Goal: Information Seeking & Learning: Learn about a topic

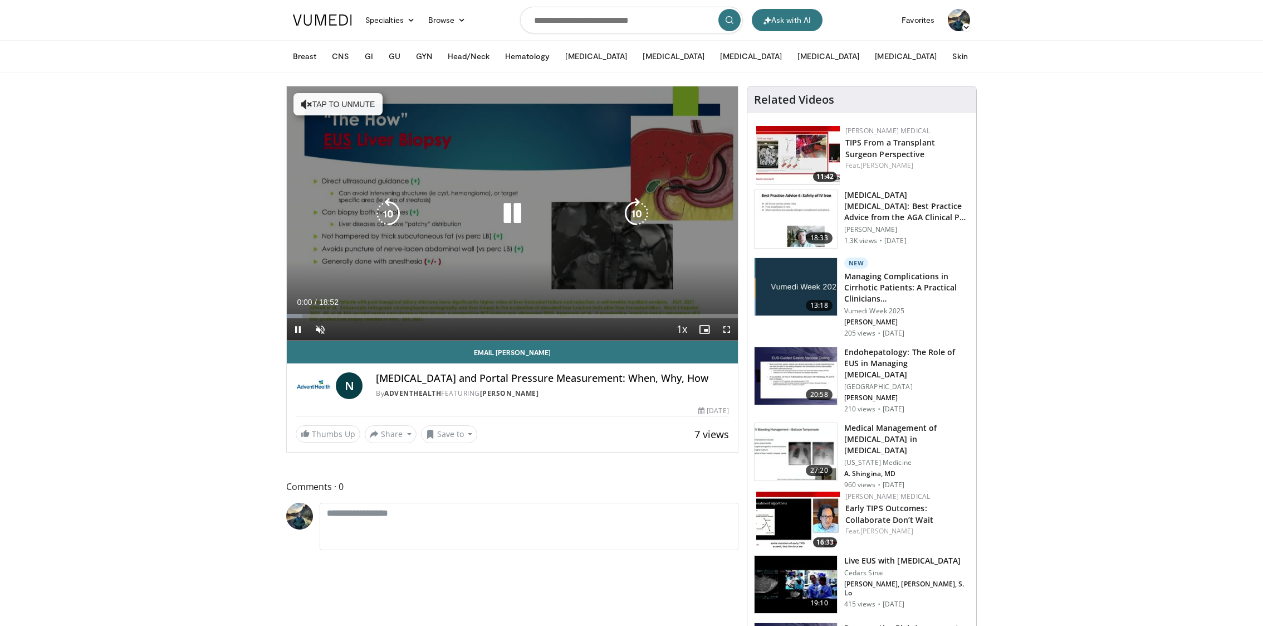
click at [507, 217] on icon "Video Player" at bounding box center [512, 213] width 31 height 31
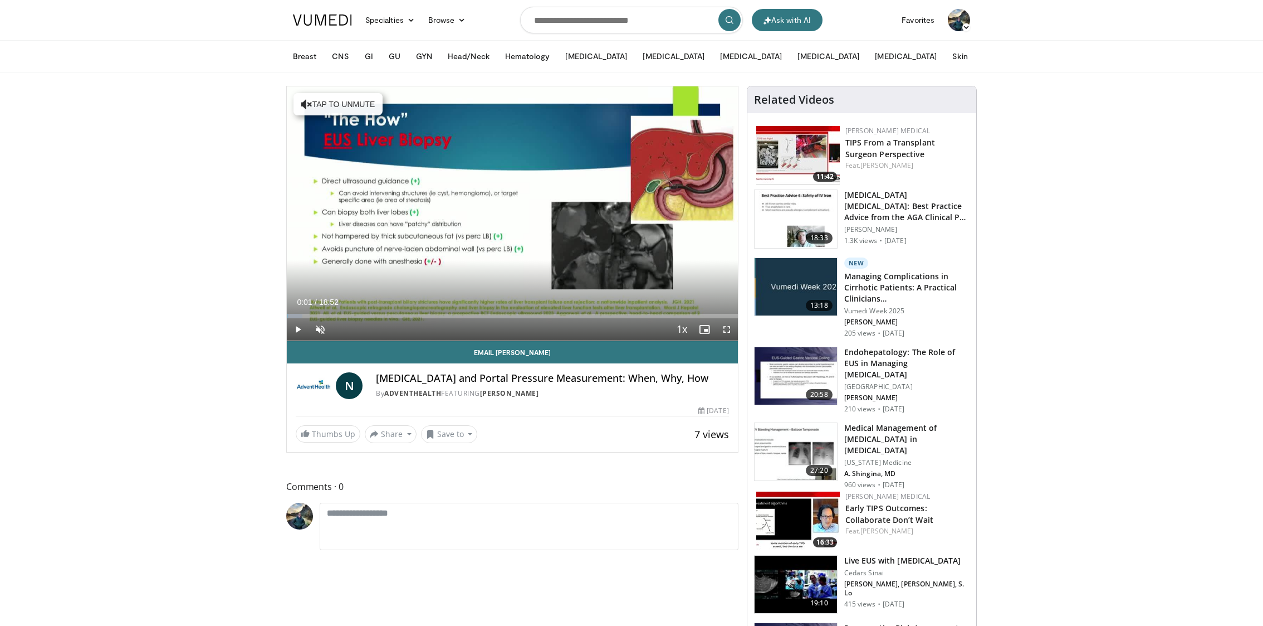
click at [461, 373] on h4 "Liver Biopsy and Portal Pressure Measurement: When, Why, How" at bounding box center [552, 378] width 353 height 12
click at [461, 373] on h4 "[MEDICAL_DATA] and Portal Pressure Measurement: When, Why, How" at bounding box center [552, 378] width 353 height 12
copy div "[MEDICAL_DATA] and Portal Pressure Measurement: When, Why, How"
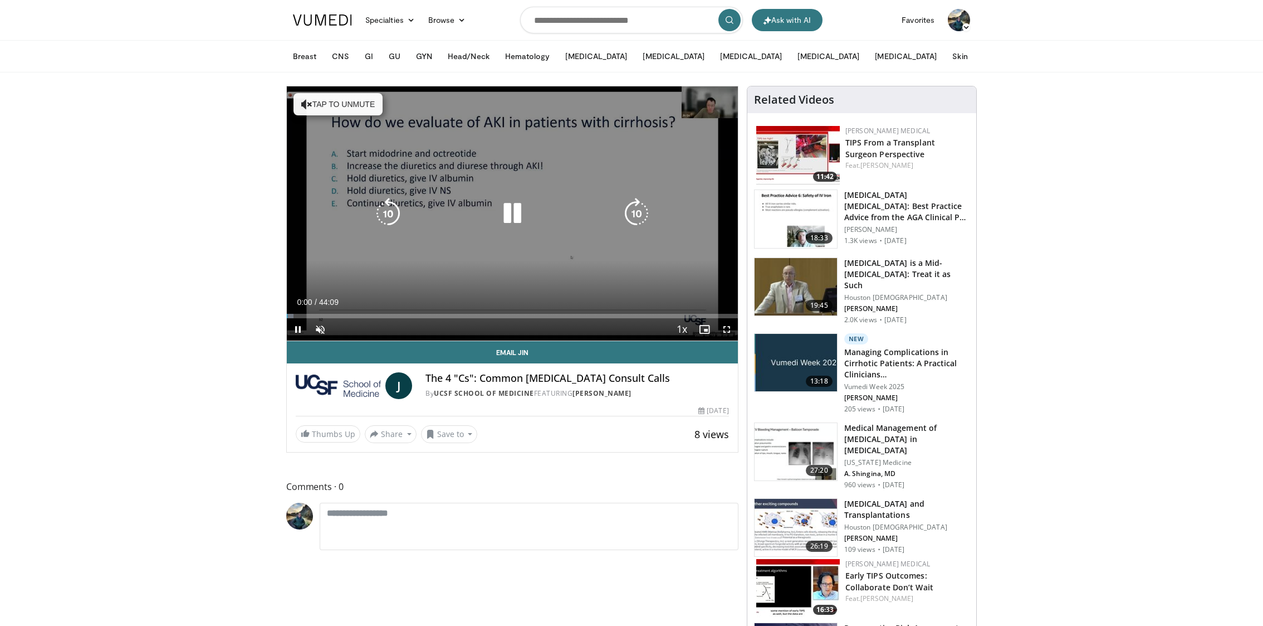
click at [514, 214] on icon "Video Player" at bounding box center [512, 213] width 31 height 31
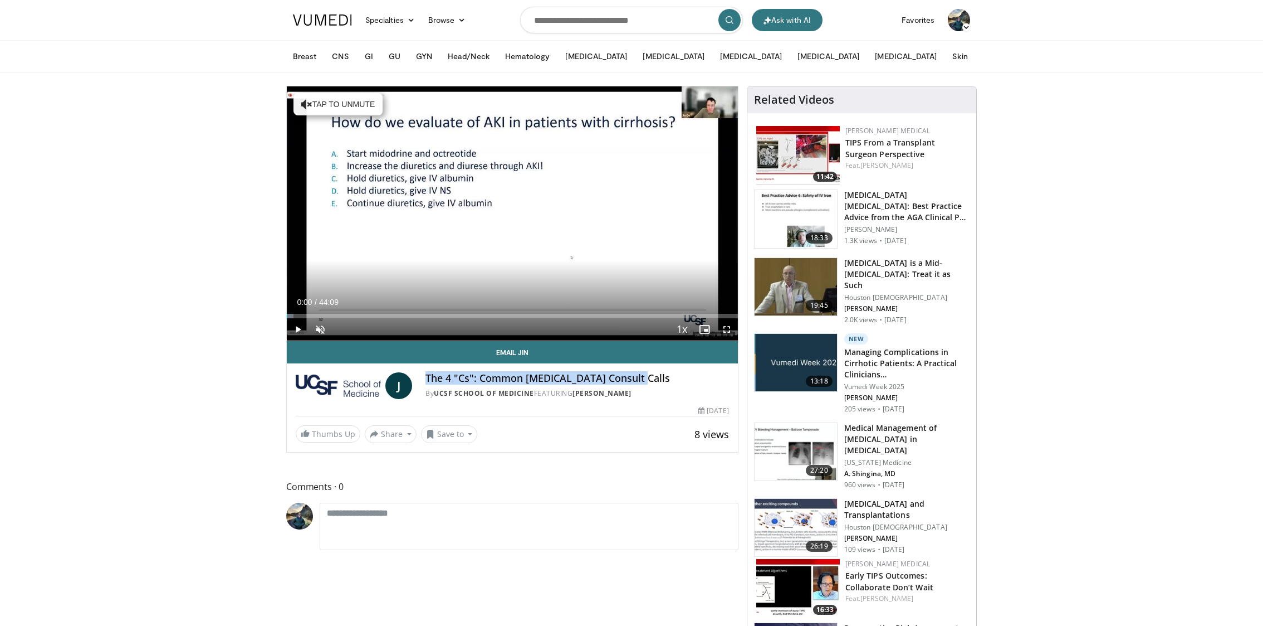
drag, startPoint x: 637, startPoint y: 380, endPoint x: 426, endPoint y: 379, distance: 210.6
click at [426, 379] on h4 "The 4 "Cs": Common [MEDICAL_DATA] Consult Calls" at bounding box center [577, 378] width 303 height 12
copy h4 "The 4 "Cs": Common [MEDICAL_DATA] Consult Calls"
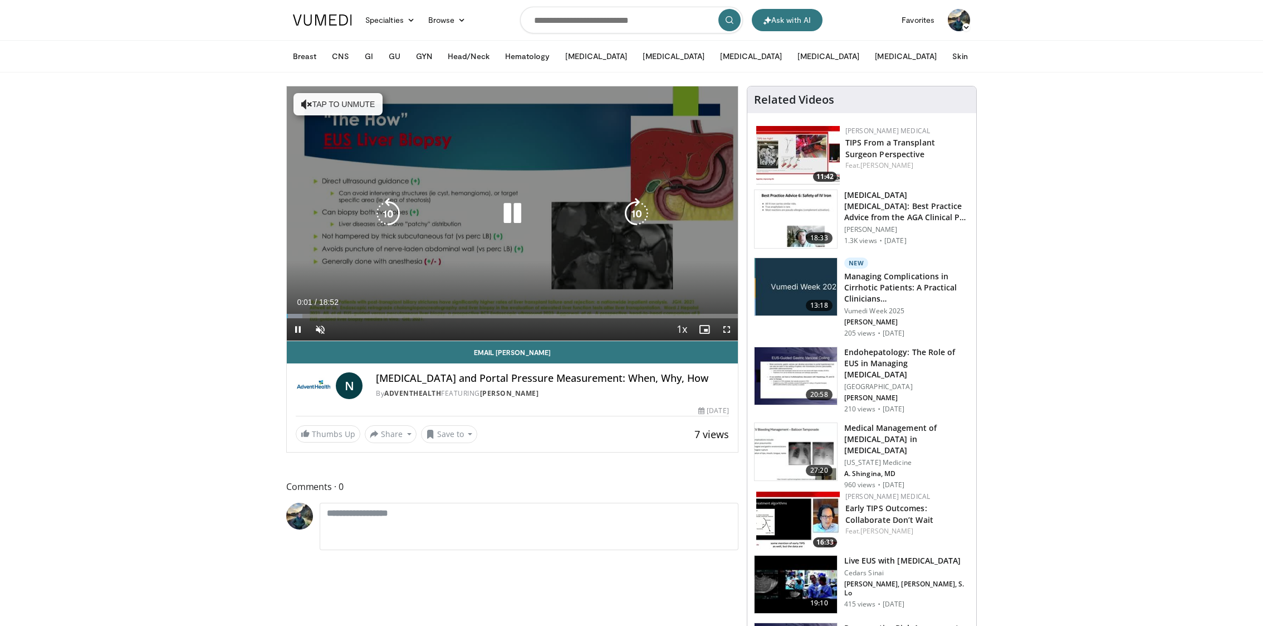
click at [357, 105] on button "Tap to unmute" at bounding box center [338, 104] width 89 height 22
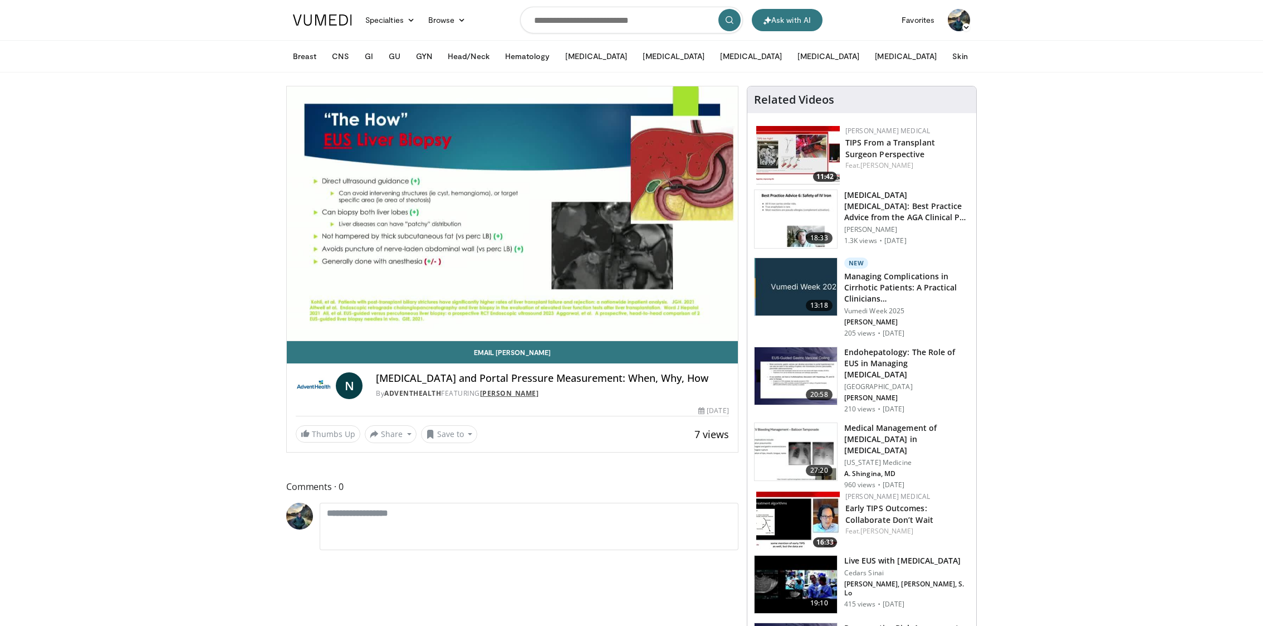
drag, startPoint x: 567, startPoint y: 390, endPoint x: 486, endPoint y: 392, distance: 80.8
click at [486, 392] on div "By AdventHealth FEATURING Natalie Cosgrove" at bounding box center [552, 393] width 353 height 10
copy link "Natalie Cosgrove"
click at [773, 19] on button "Ask with AI" at bounding box center [787, 20] width 71 height 22
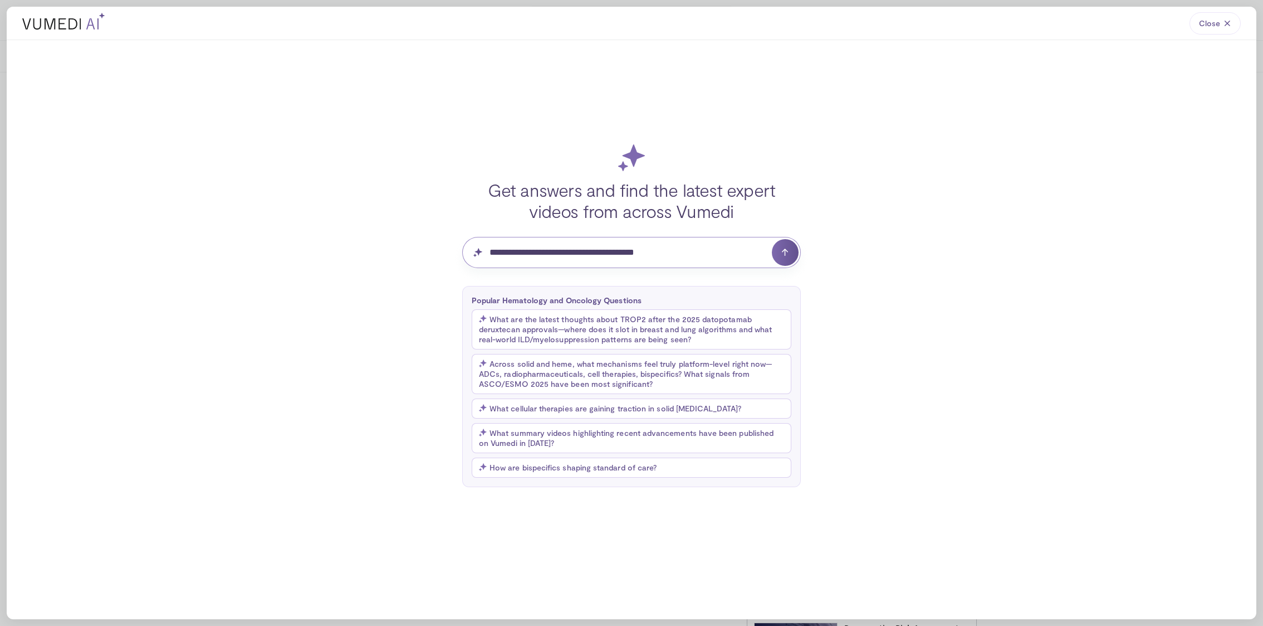
type input "**********"
click button "submit" at bounding box center [785, 252] width 27 height 27
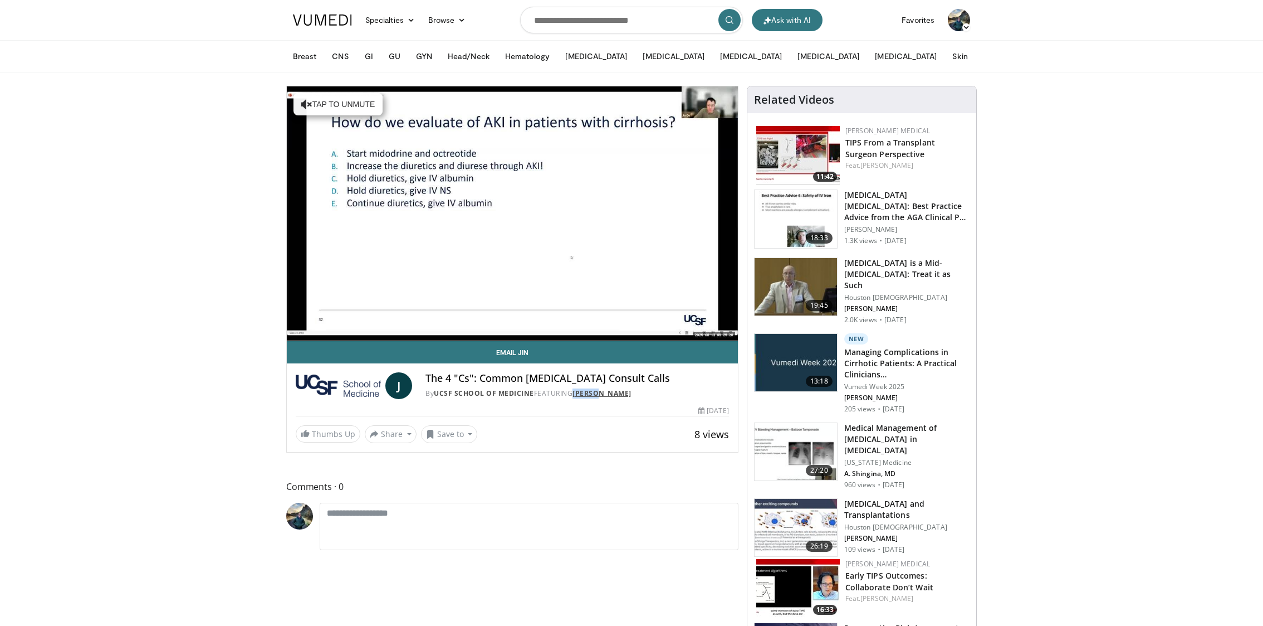
drag, startPoint x: 606, startPoint y: 393, endPoint x: 576, endPoint y: 393, distance: 29.5
click at [576, 393] on div "By UCSF School of Medicine FEATURING Jin Ge" at bounding box center [577, 393] width 303 height 10
copy link "[PERSON_NAME]"
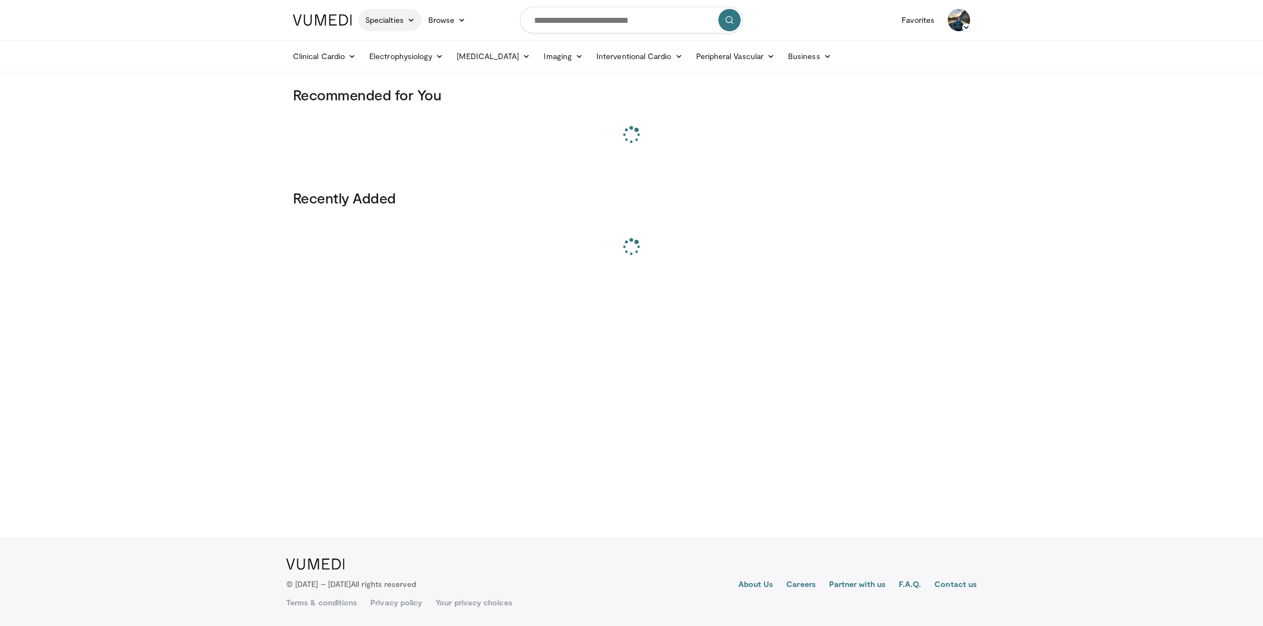
click at [388, 18] on link "Specialties" at bounding box center [390, 20] width 63 height 22
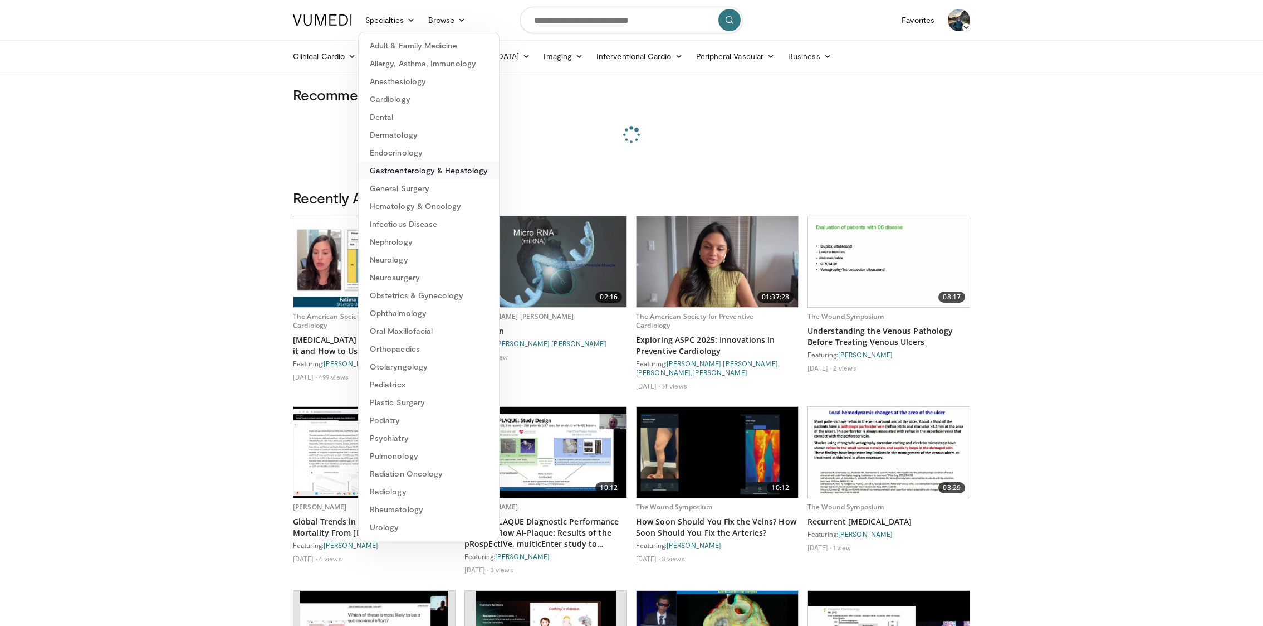
click at [460, 169] on link "Gastroenterology & Hepatology" at bounding box center [429, 171] width 140 height 18
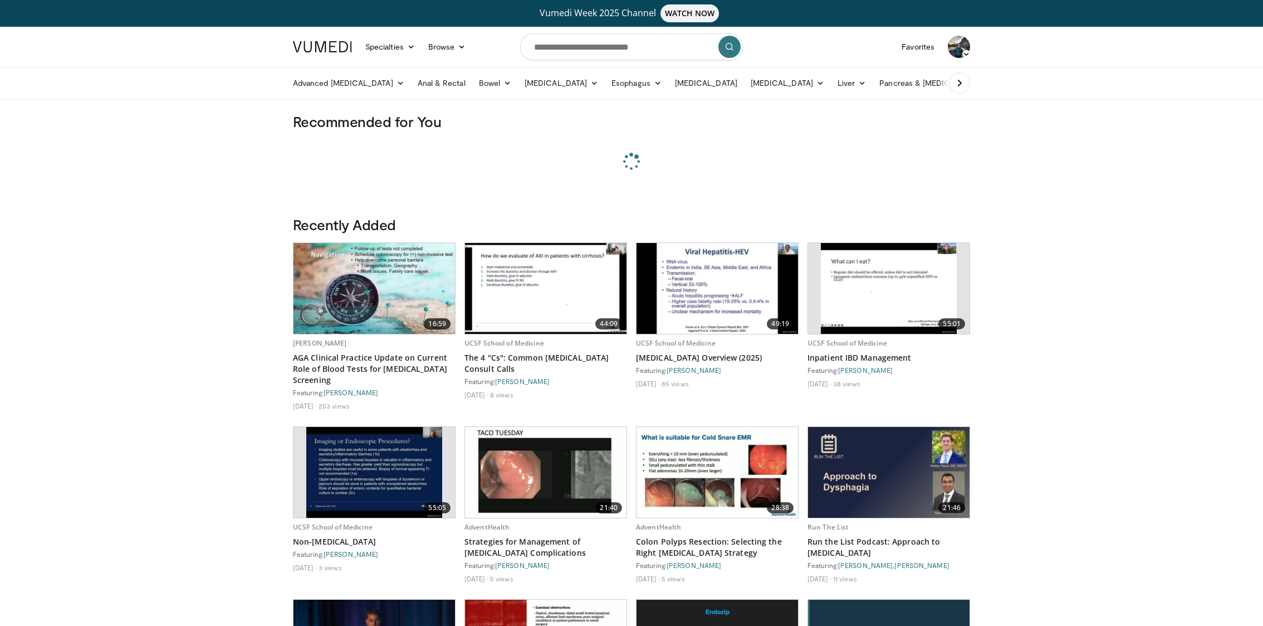
click at [814, 95] on ul "Advanced [MEDICAL_DATA] Anti-Reflux [MEDICAL_DATA] Procedures [PERSON_NAME][MED…" at bounding box center [700, 82] width 829 height 31
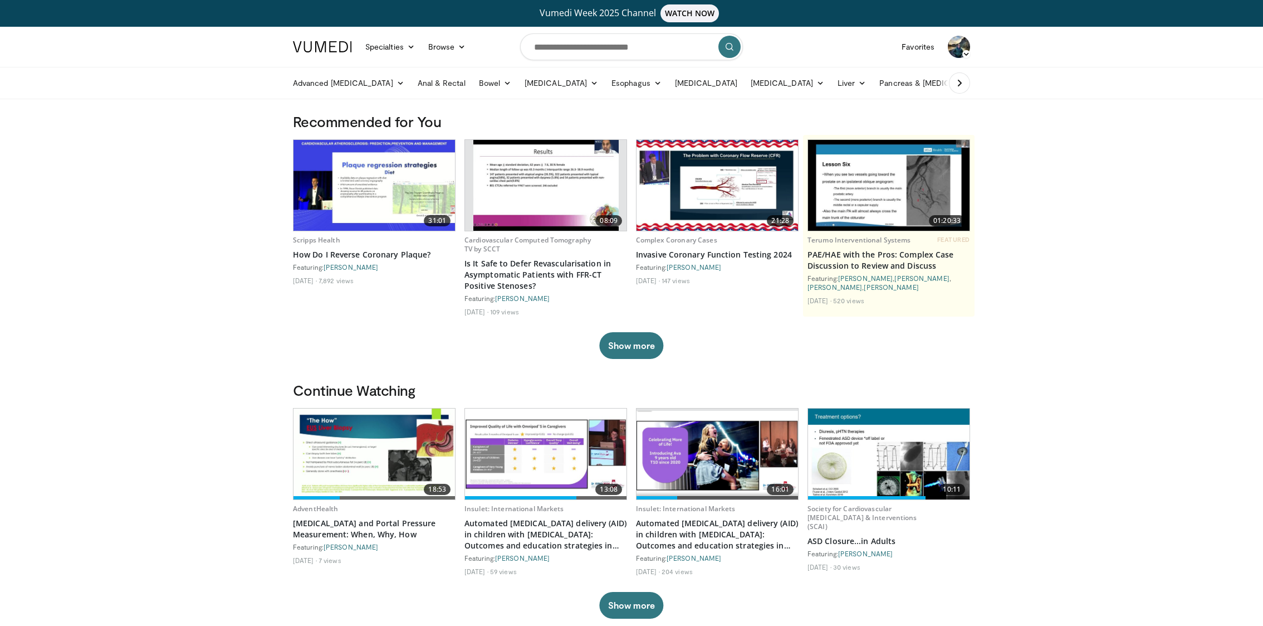
click at [717, 453] on img at bounding box center [718, 454] width 162 height 86
click at [411, 85] on link "Anal & Rectal" at bounding box center [441, 83] width 61 height 22
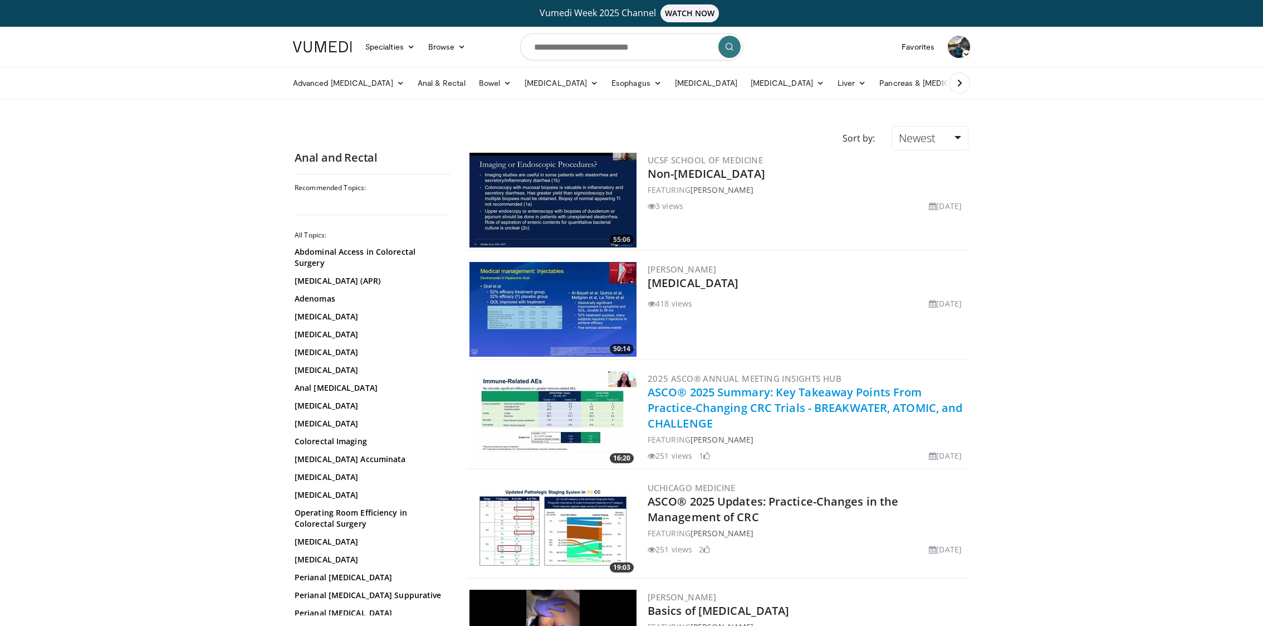
click at [761, 403] on link "ASCO® 2025 Summary: Key Takeaway Points From Practice-Changing CRC Trials - BRE…" at bounding box center [805, 407] width 315 height 46
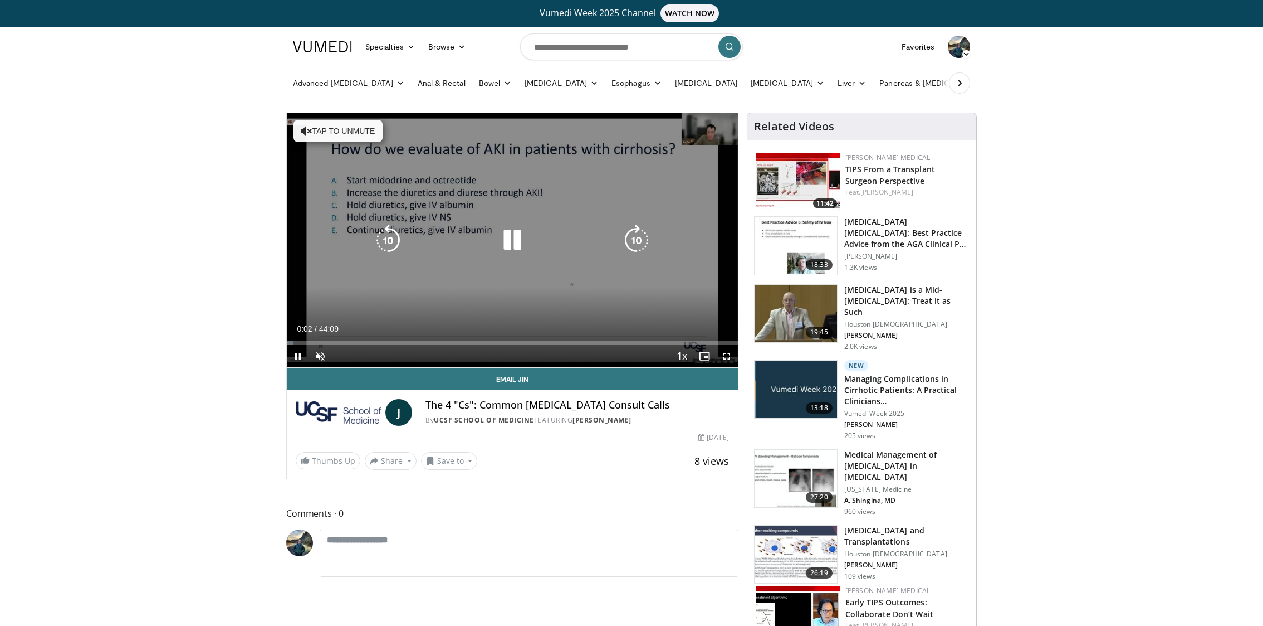
click at [318, 133] on button "Tap to unmute" at bounding box center [338, 131] width 89 height 22
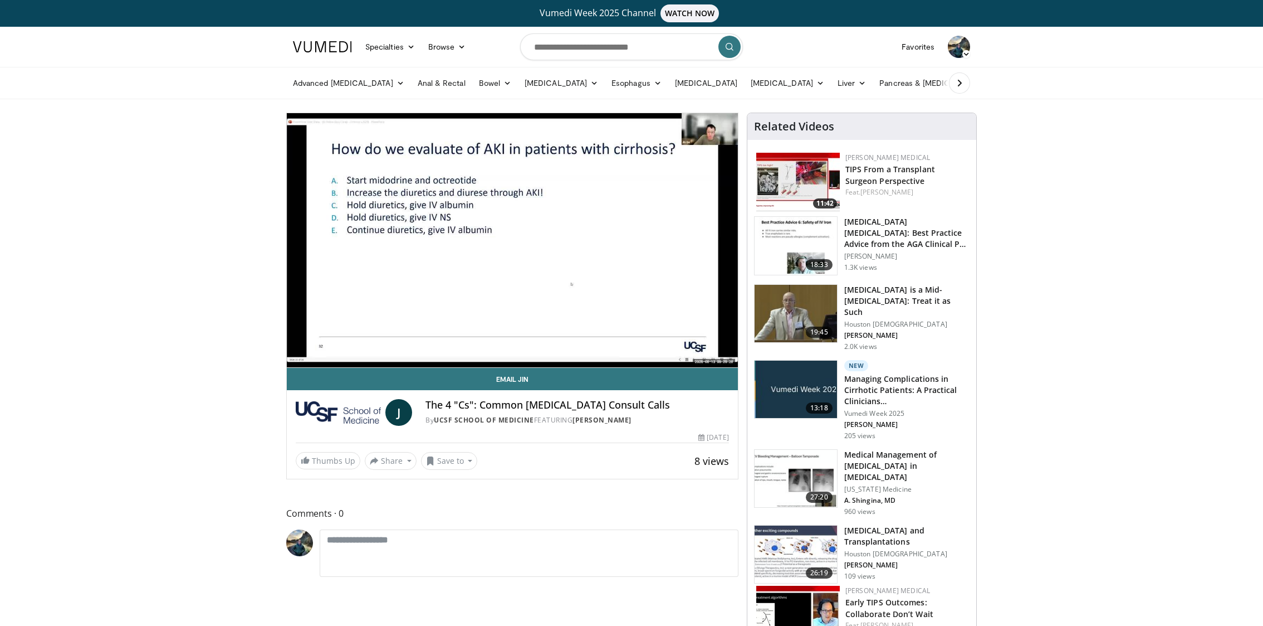
scroll to position [27, 0]
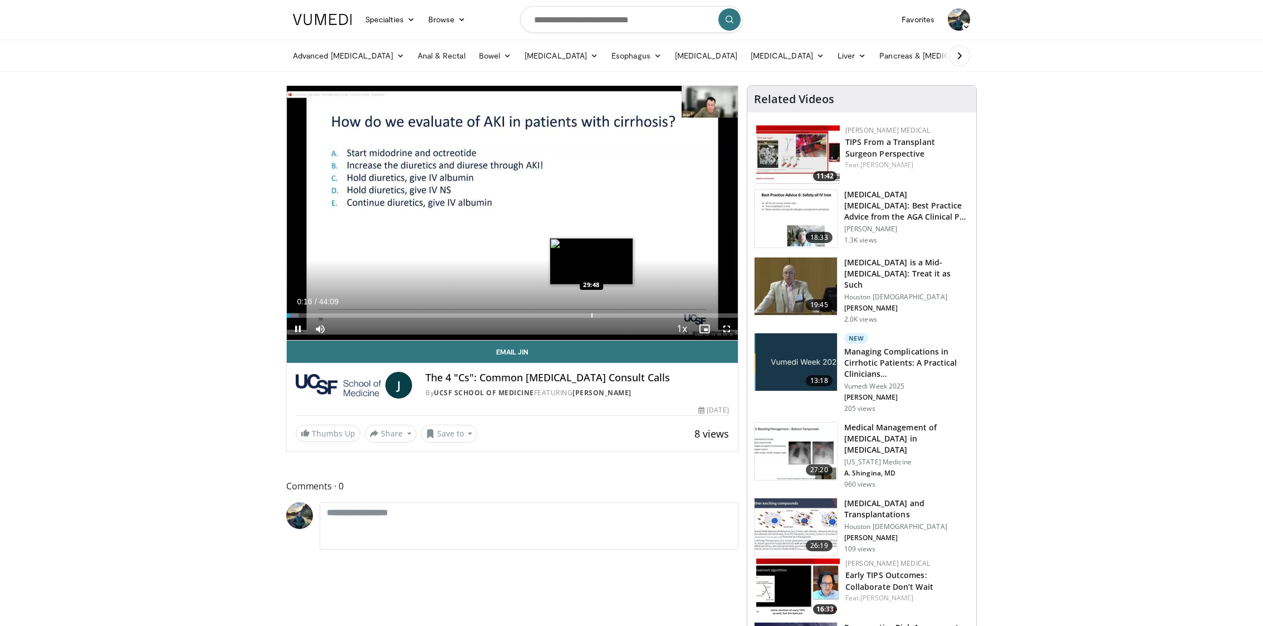
click at [592, 314] on div "Progress Bar" at bounding box center [592, 315] width 1 height 4
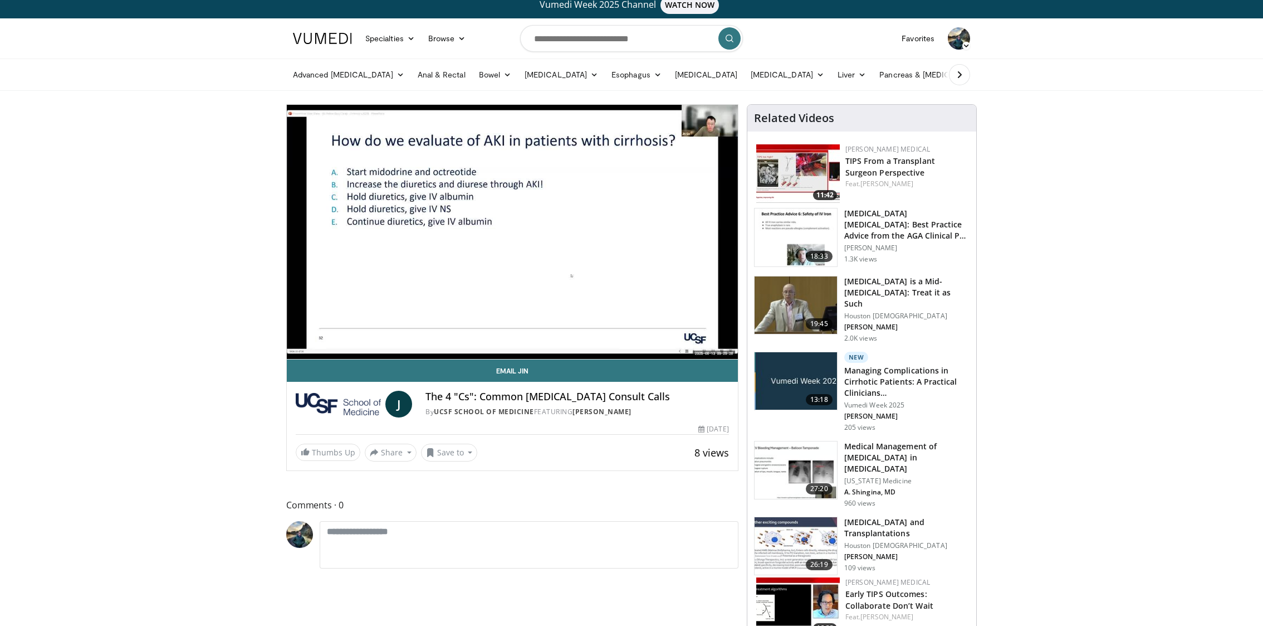
scroll to position [0, 0]
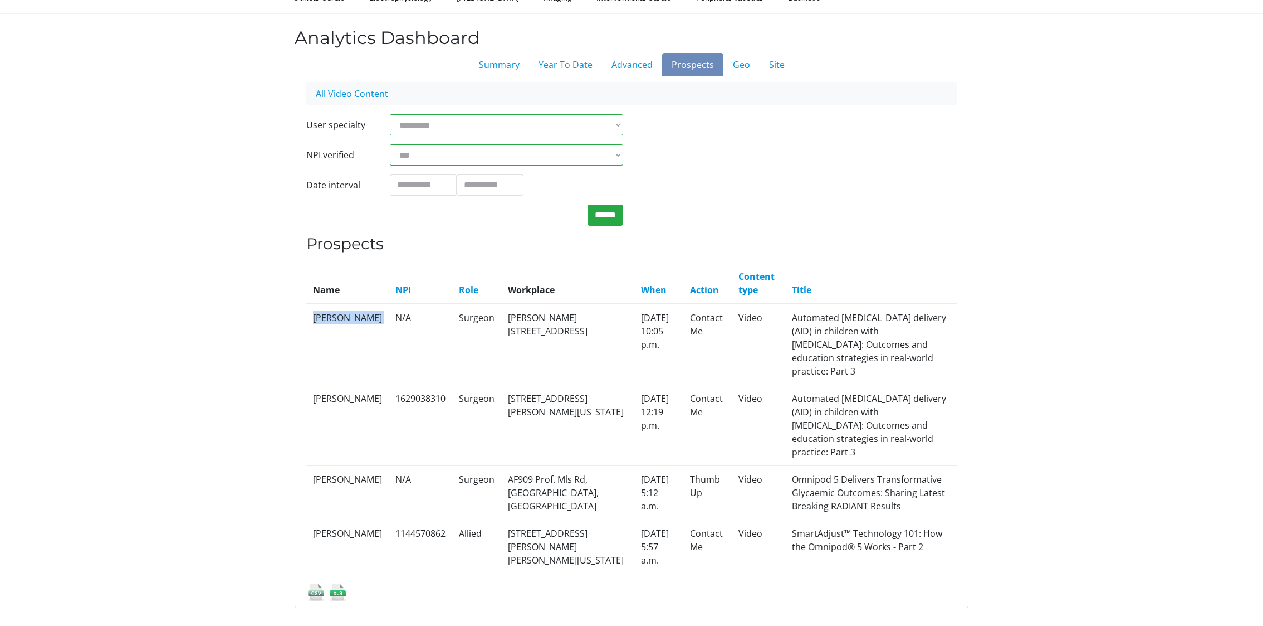
scroll to position [55, 0]
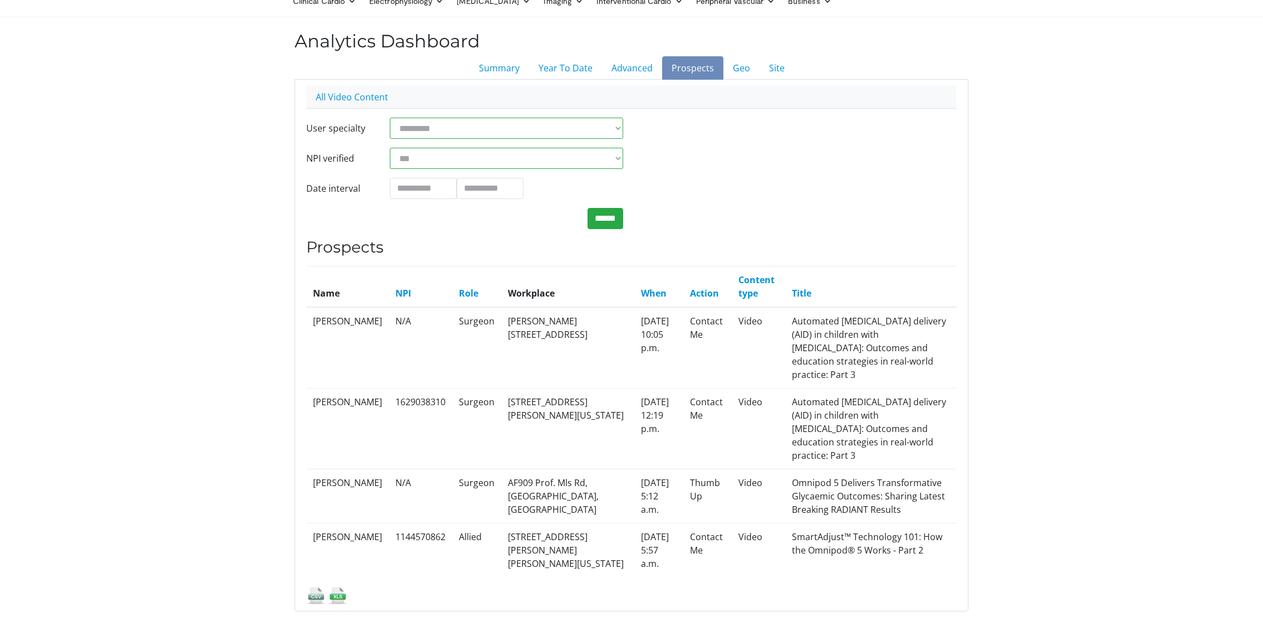
click at [318, 320] on td "Tareq Musallam" at bounding box center [347, 347] width 82 height 81
copy tr "Tareq Musallam"
click at [522, 326] on td "Hans-Nolte-Straße 1, 32429 Minden, Deutschland" at bounding box center [567, 347] width 133 height 81
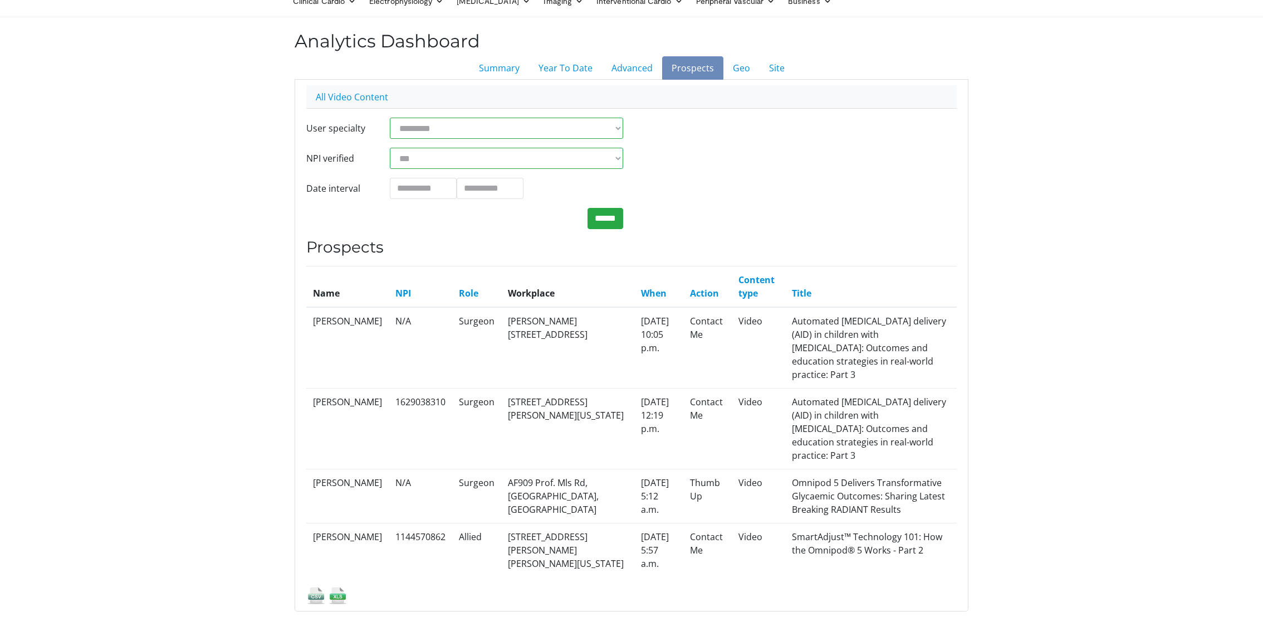
click at [522, 326] on td "Hans-Nolte-Straße 1, 32429 Minden, Deutschland" at bounding box center [567, 347] width 133 height 81
copy td "Minden"
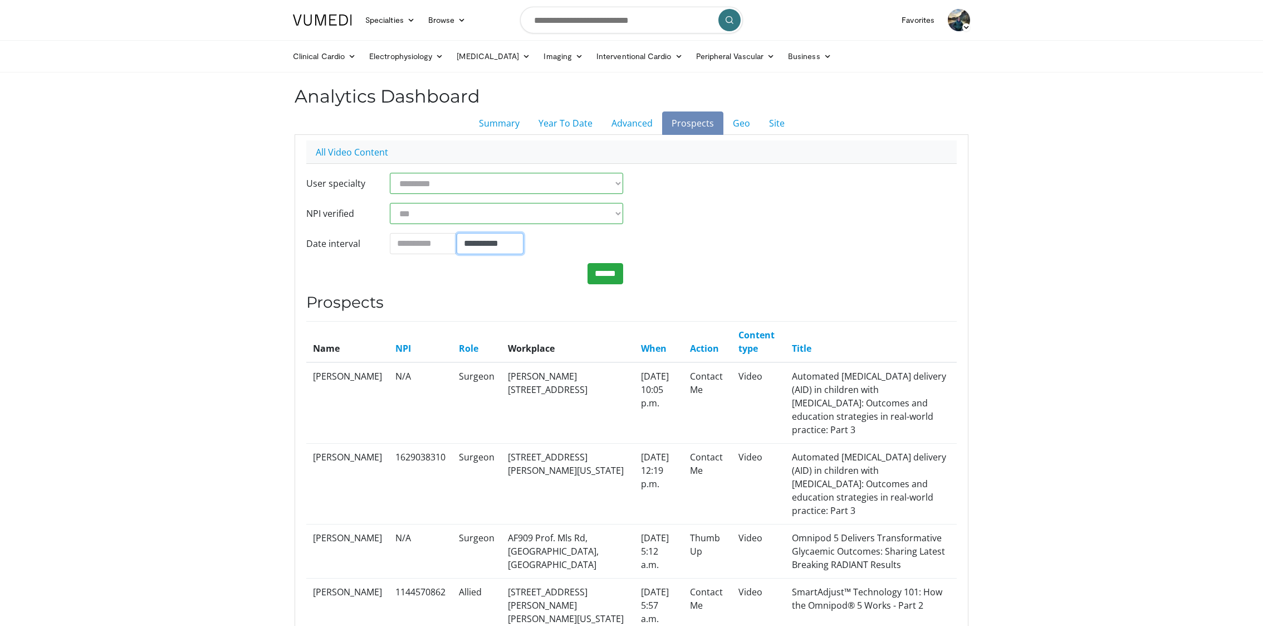
click at [485, 246] on input "**********" at bounding box center [490, 243] width 67 height 21
click at [500, 133] on td "2" at bounding box center [501, 131] width 17 height 17
type input "**********"
click at [411, 247] on input "**********" at bounding box center [423, 243] width 67 height 21
click at [598, 267] on input "******" at bounding box center [606, 273] width 36 height 21
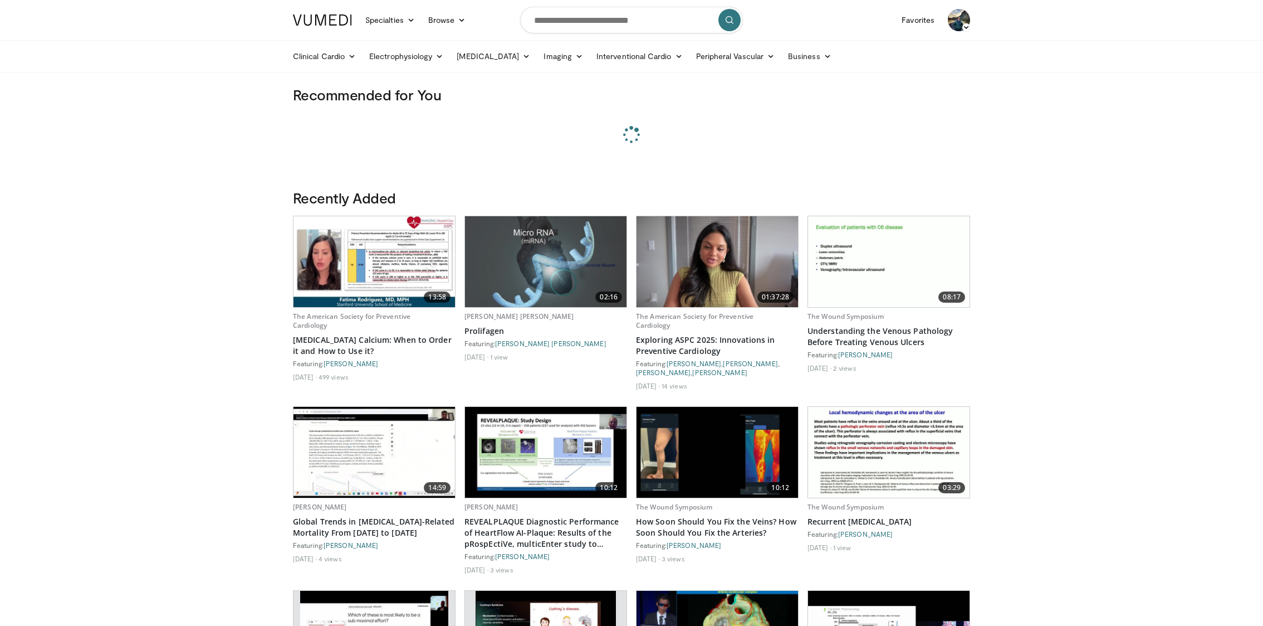
click at [966, 26] on icon at bounding box center [967, 27] width 8 height 8
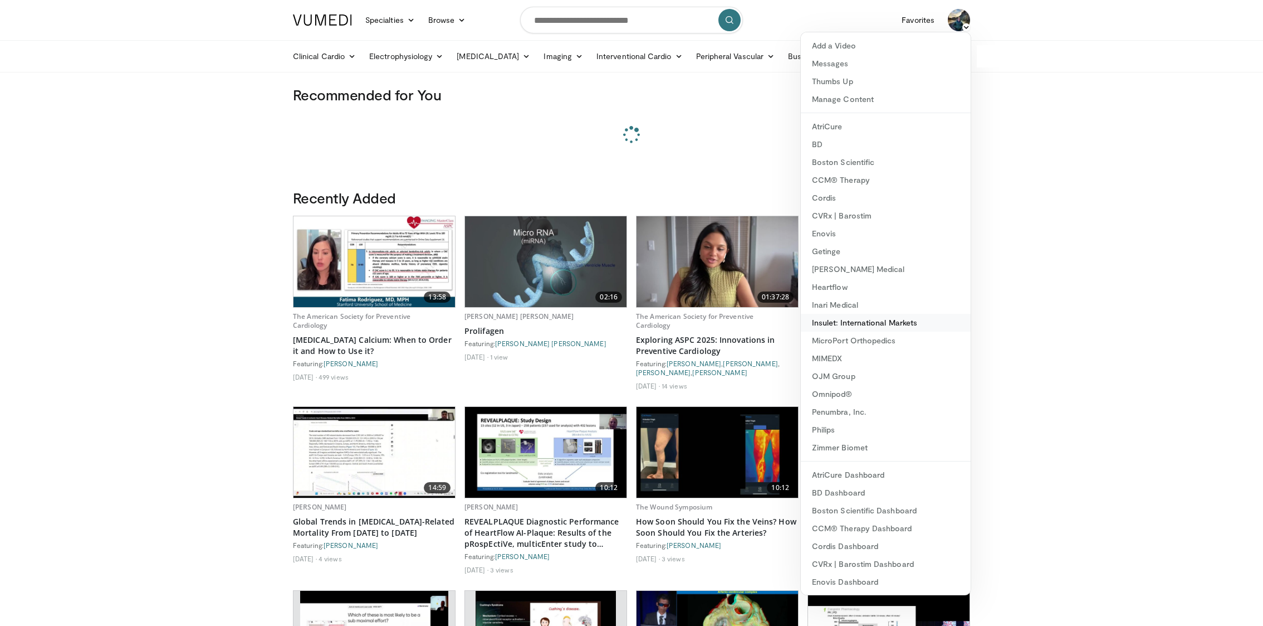
click at [904, 314] on link "Insulet: International Markets" at bounding box center [886, 323] width 170 height 18
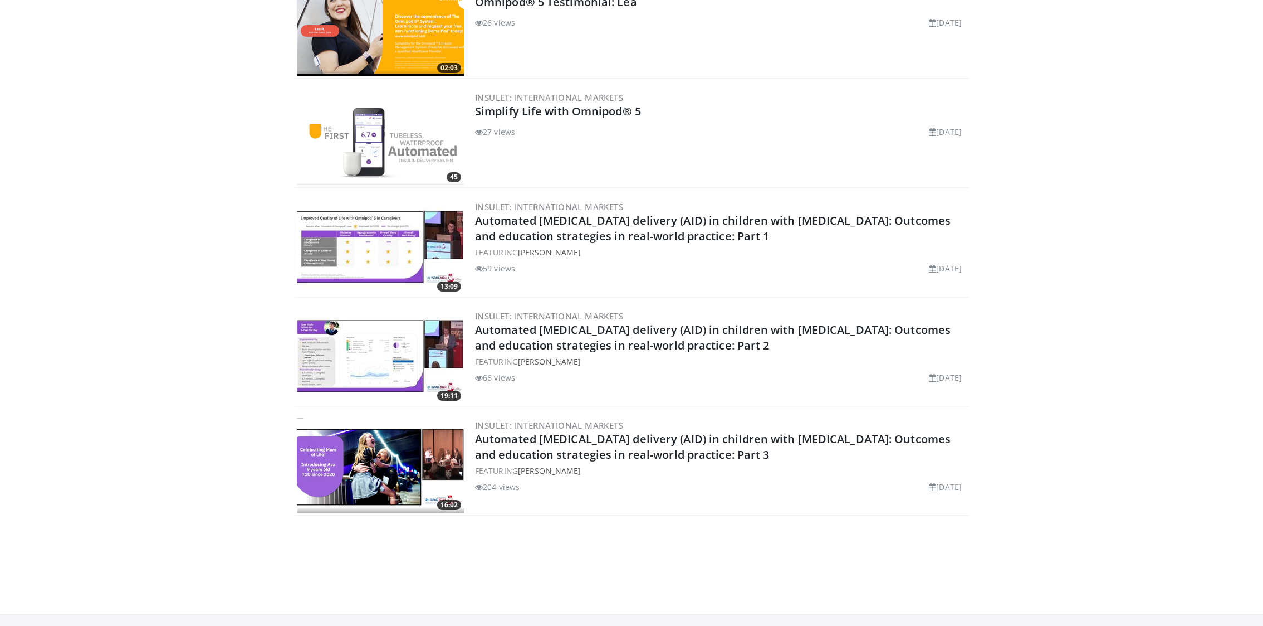
scroll to position [1157, 0]
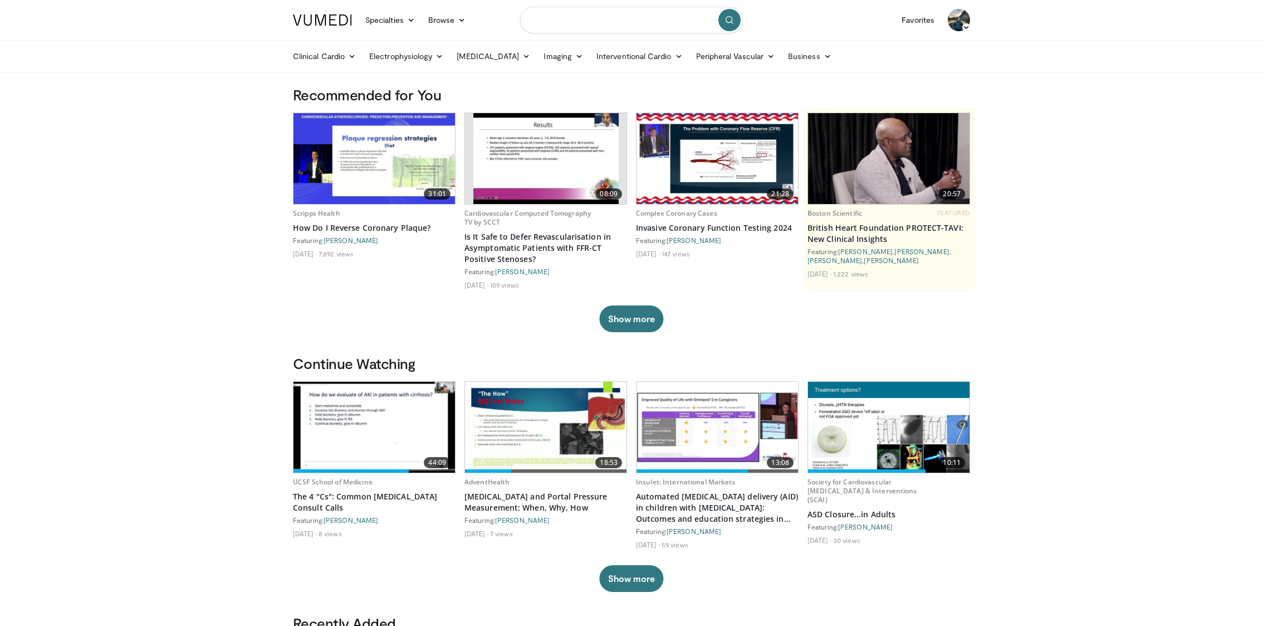
click at [587, 25] on input "Search topics, interventions" at bounding box center [631, 20] width 223 height 27
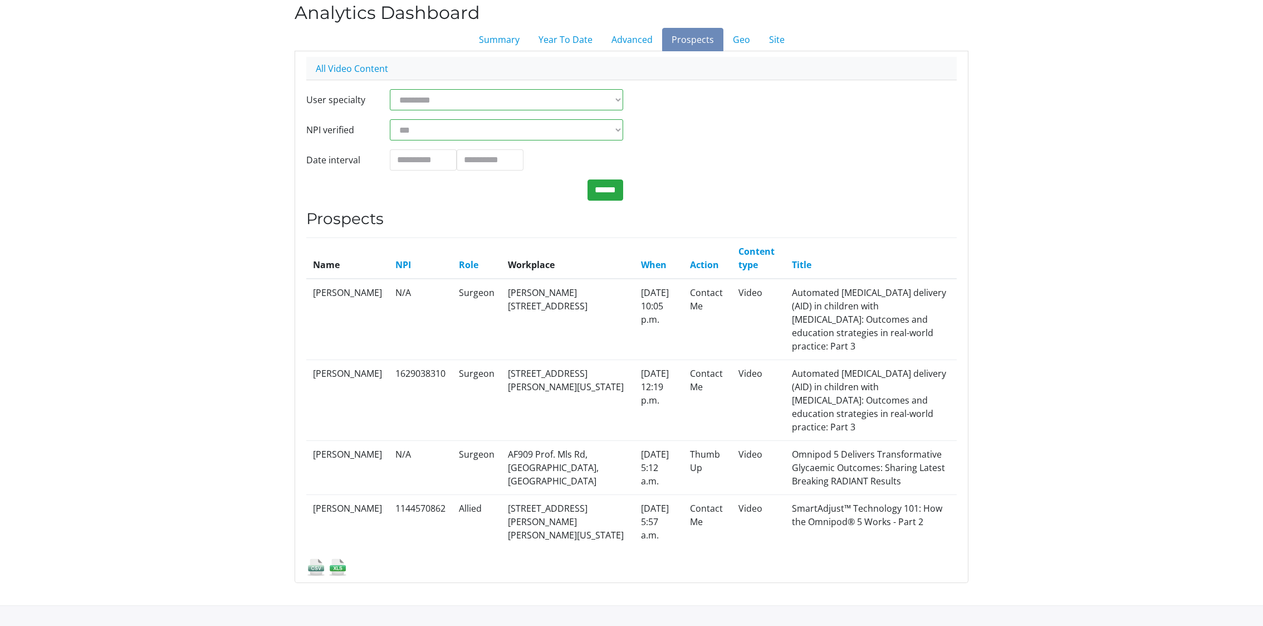
scroll to position [92, 0]
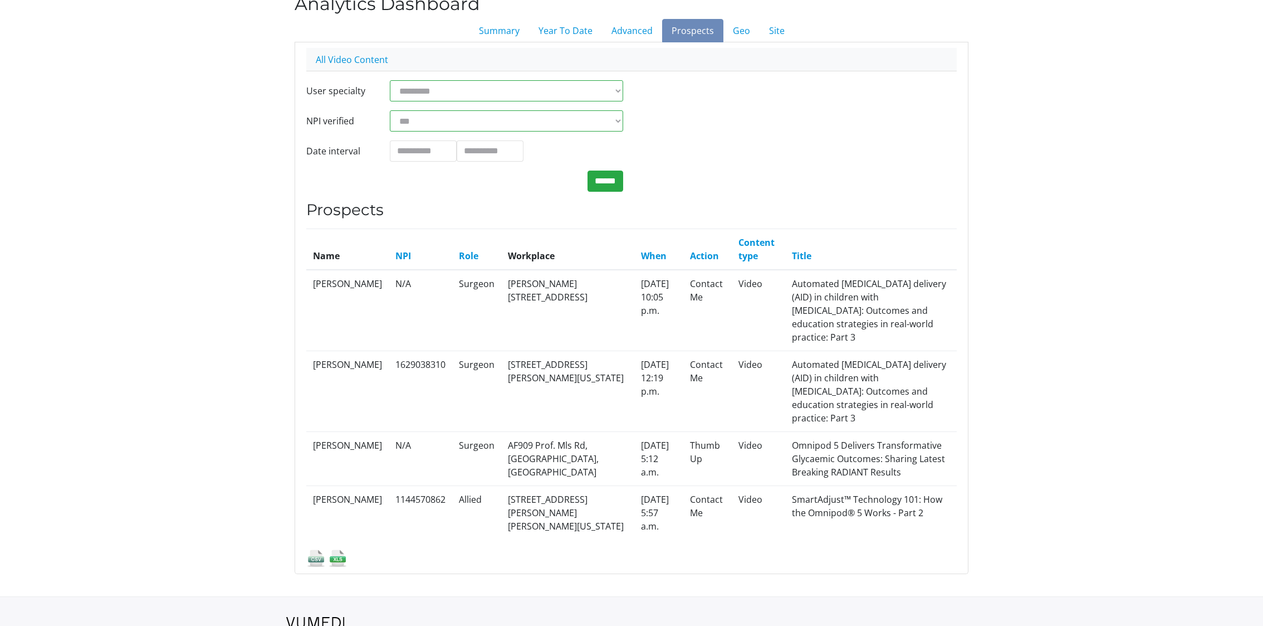
click at [333, 350] on td "Stephen Ponder" at bounding box center [347, 390] width 82 height 81
copy tr "Stephen Ponder"
click at [107, 198] on body "Specialties Adult & Family Medicine Allergy, Asthma, Immunology Anesthesiology …" at bounding box center [631, 296] width 1263 height 777
